Goal: Information Seeking & Learning: Learn about a topic

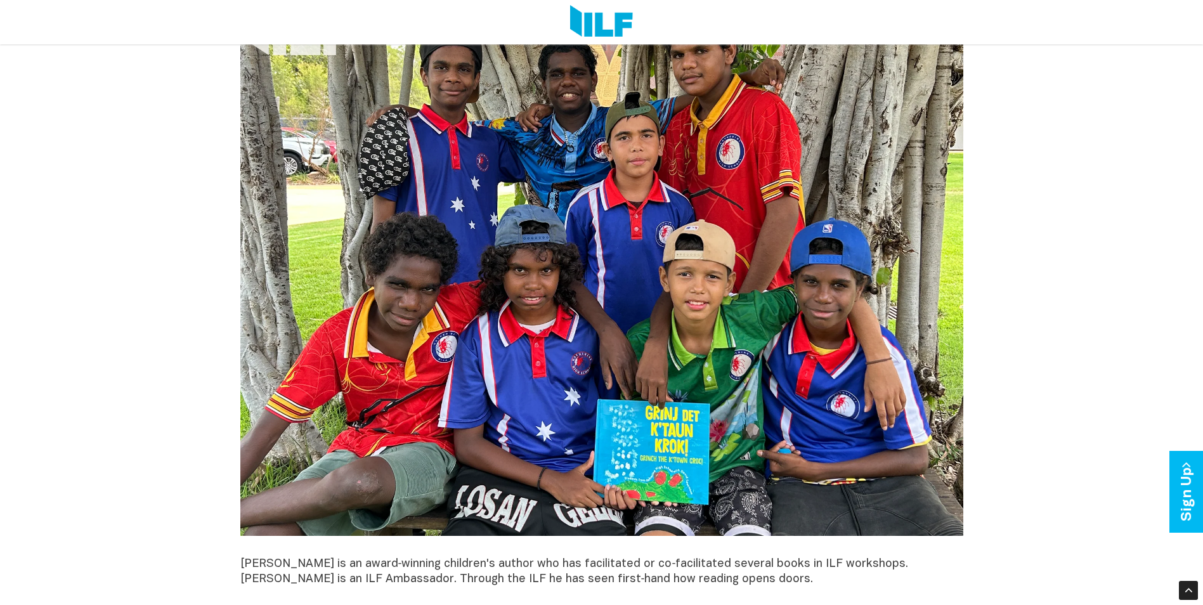
scroll to position [1205, 0]
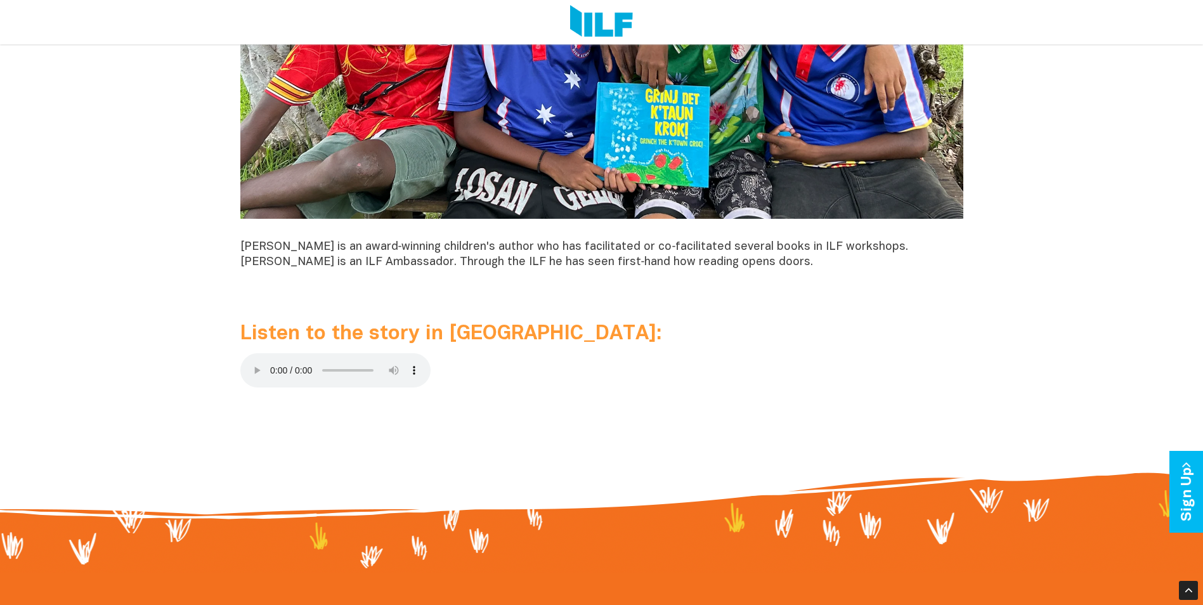
drag, startPoint x: 1156, startPoint y: 122, endPoint x: 1127, endPoint y: 152, distance: 42.2
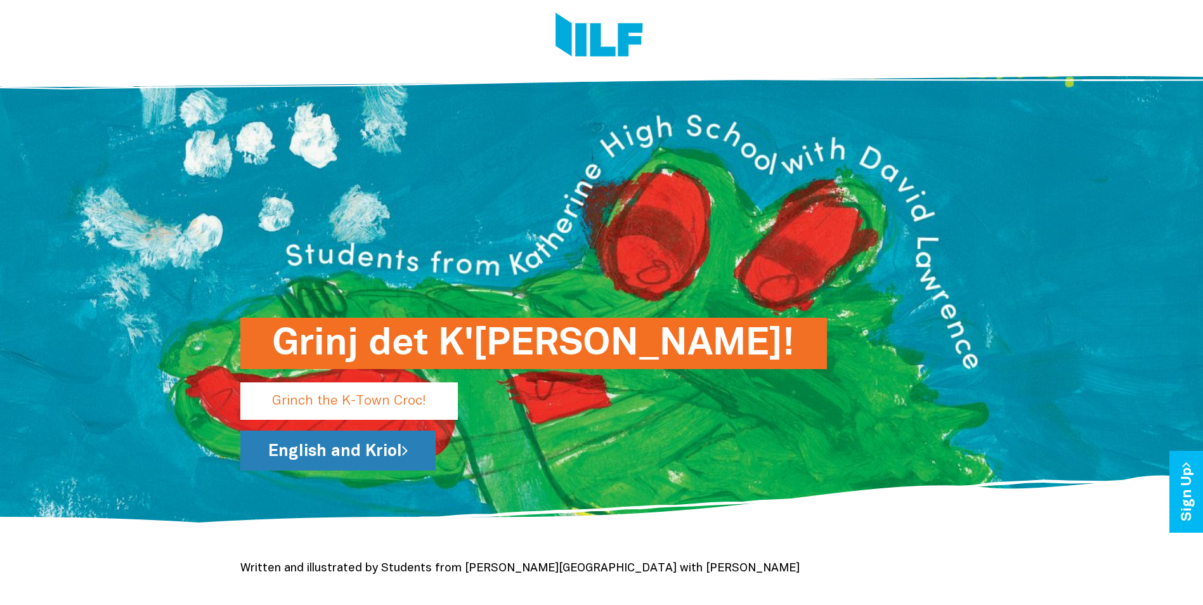
click at [353, 432] on link "English and Kriol" at bounding box center [337, 451] width 195 height 40
click at [344, 406] on p "Grinch the K-Town Croc!" at bounding box center [349, 401] width 218 height 37
click at [407, 409] on p "Grinch the K-Town Croc!" at bounding box center [349, 401] width 218 height 37
click at [337, 406] on p "Grinch the K-Town Croc!" at bounding box center [349, 401] width 218 height 37
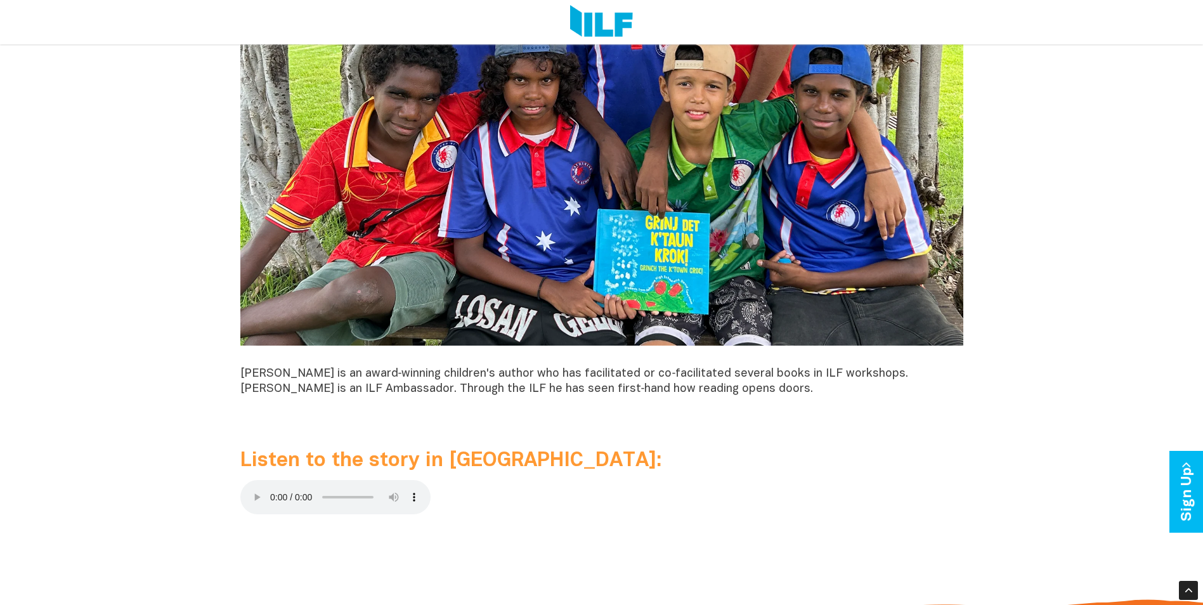
scroll to position [1269, 0]
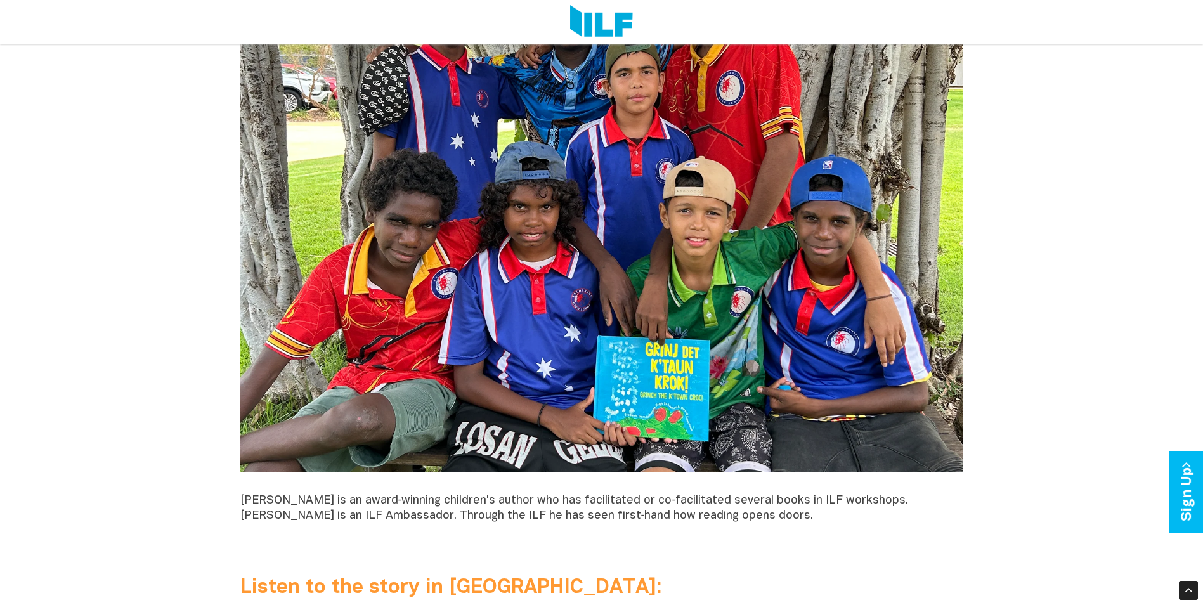
scroll to position [1205, 0]
